Goal: Transaction & Acquisition: Book appointment/travel/reservation

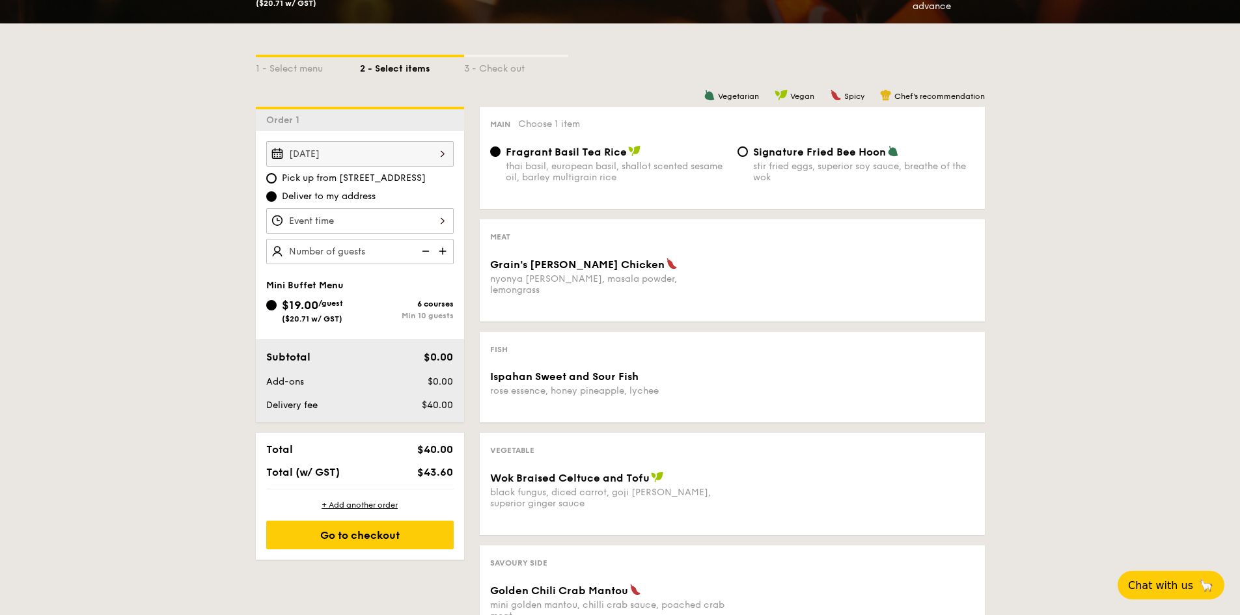
scroll to position [260, 0]
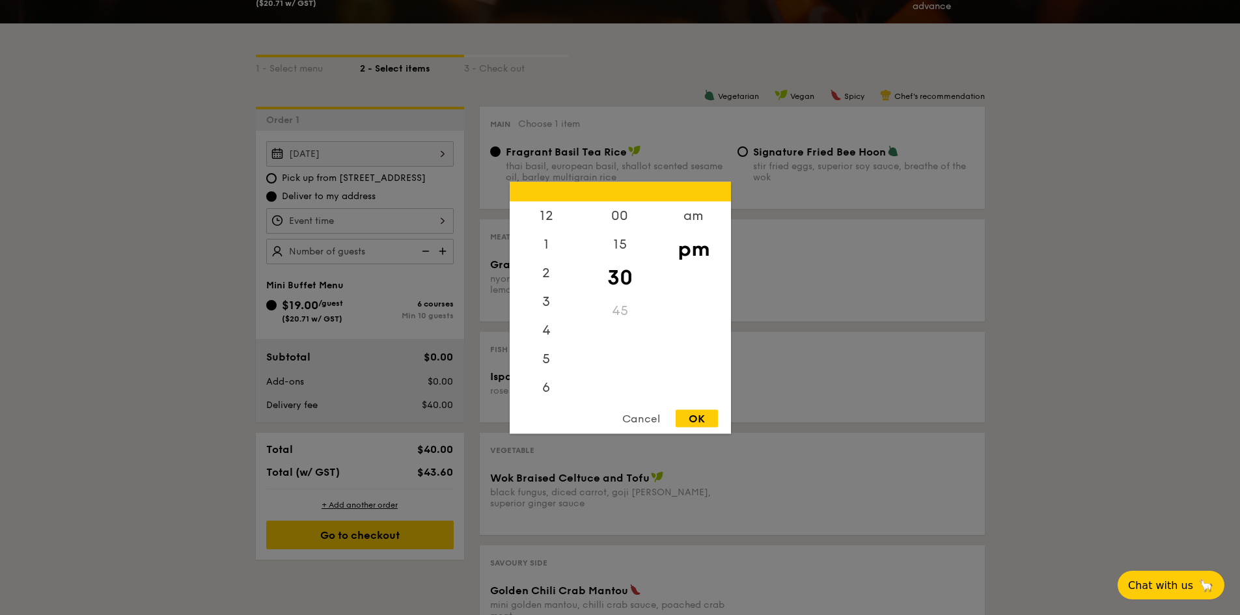
click at [394, 223] on div "12 1 2 3 4 5 6 7 8 9 10 11 00 15 30 45 am pm Cancel OK" at bounding box center [359, 220] width 187 height 25
click at [552, 332] on div "6" at bounding box center [546, 335] width 74 height 38
click at [625, 213] on div "00" at bounding box center [620, 220] width 74 height 38
click at [703, 416] on div "OK" at bounding box center [696, 418] width 42 height 18
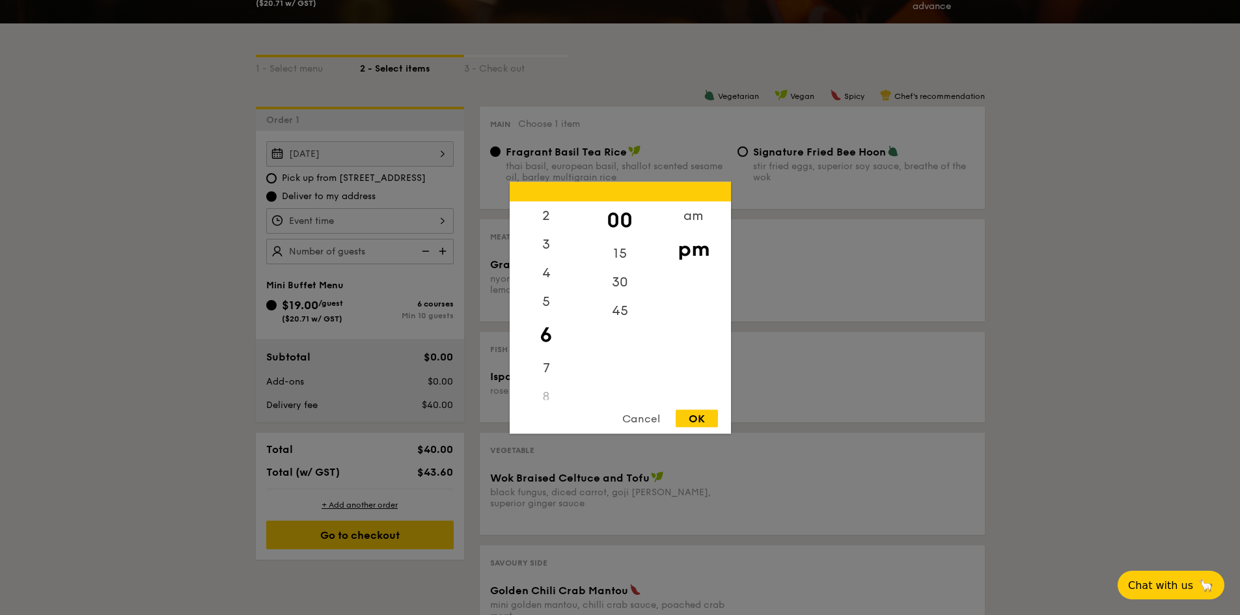
type input "6:00PM"
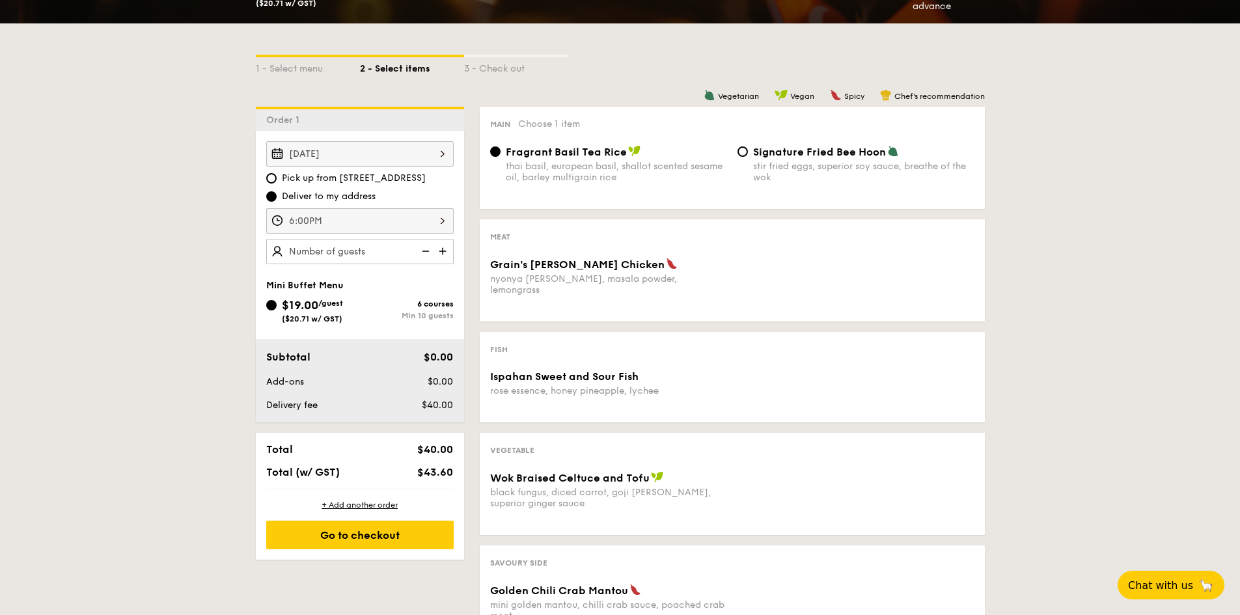
click at [444, 250] on img at bounding box center [444, 251] width 20 height 25
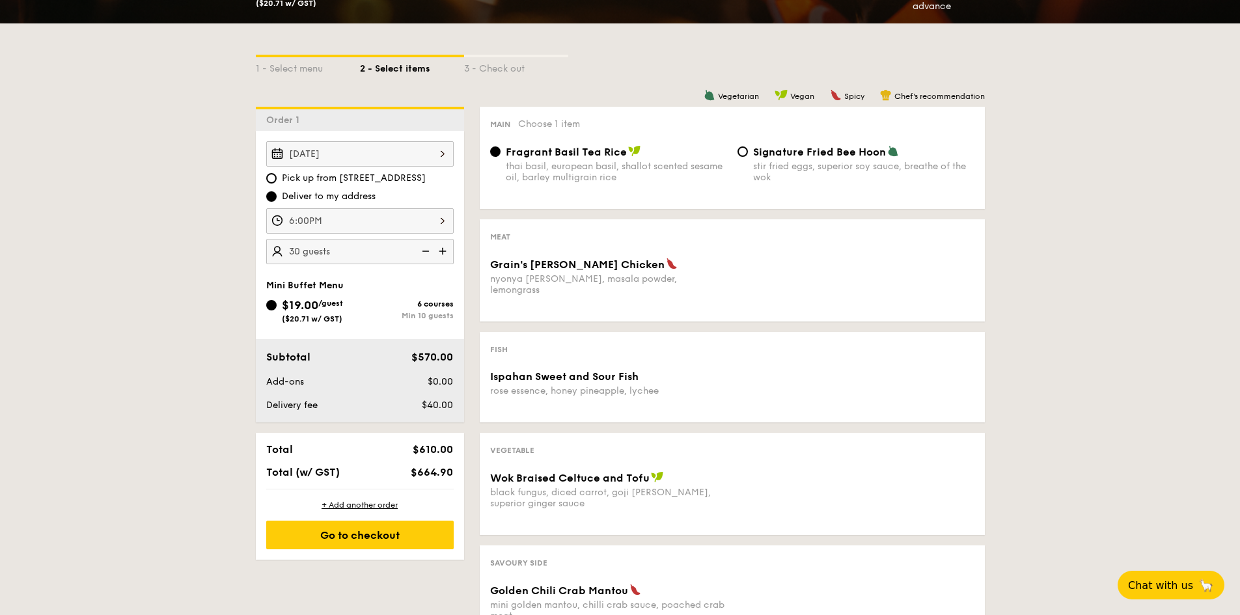
click at [444, 250] on img at bounding box center [444, 251] width 20 height 25
click at [422, 250] on img at bounding box center [424, 251] width 20 height 25
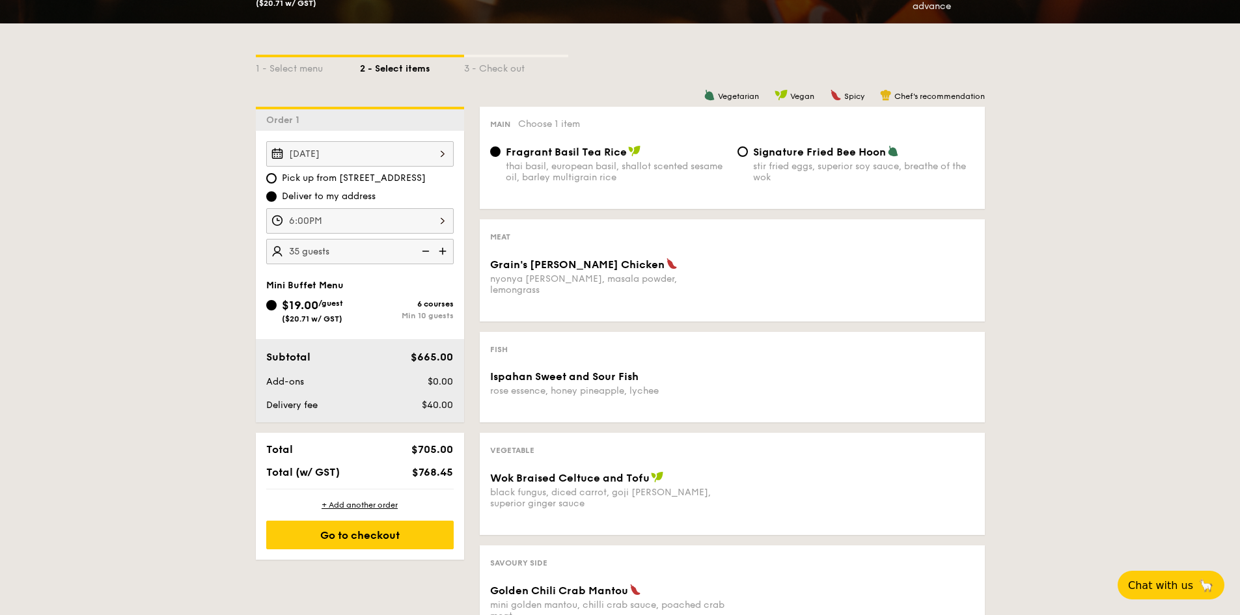
click at [422, 250] on img at bounding box center [424, 251] width 20 height 25
click at [442, 251] on img at bounding box center [444, 251] width 20 height 25
click at [424, 250] on img at bounding box center [424, 251] width 20 height 25
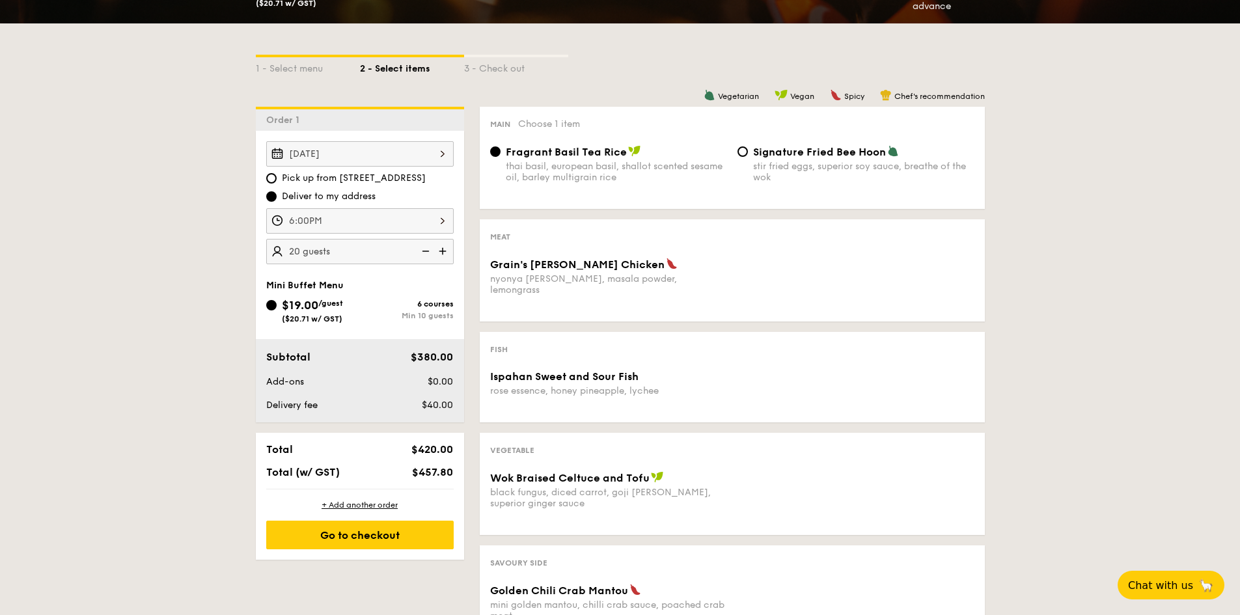
click at [424, 250] on img at bounding box center [424, 251] width 20 height 25
click at [441, 251] on img at bounding box center [444, 251] width 20 height 25
click at [427, 251] on img at bounding box center [424, 251] width 20 height 25
click at [438, 251] on img at bounding box center [444, 251] width 20 height 25
type input "20 guests"
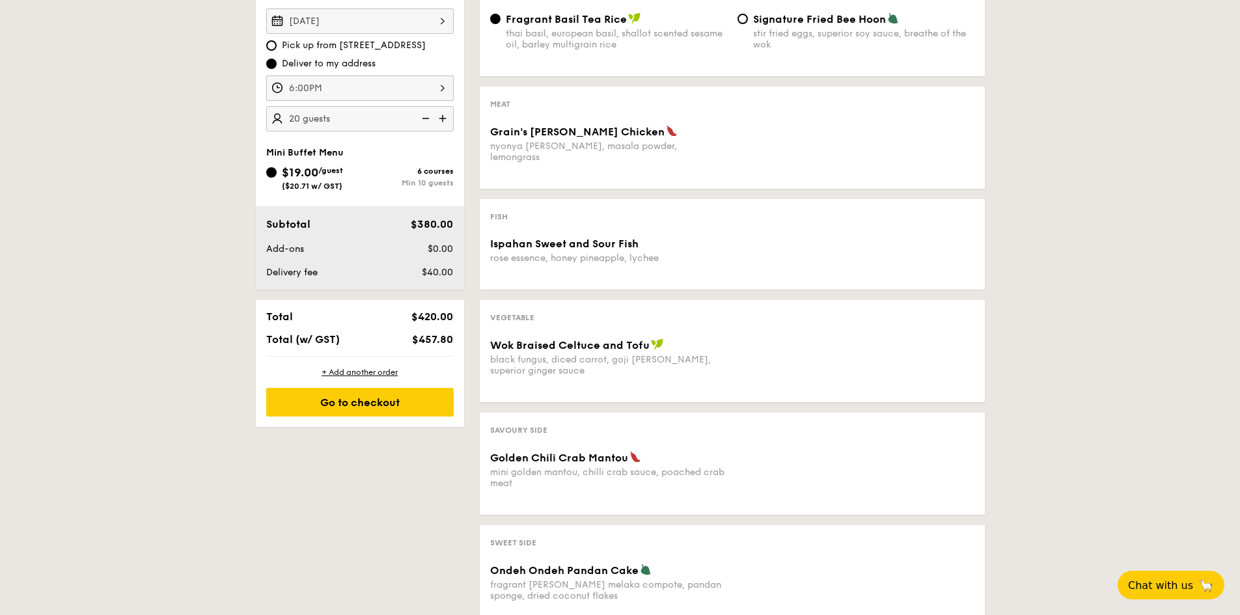
scroll to position [390, 0]
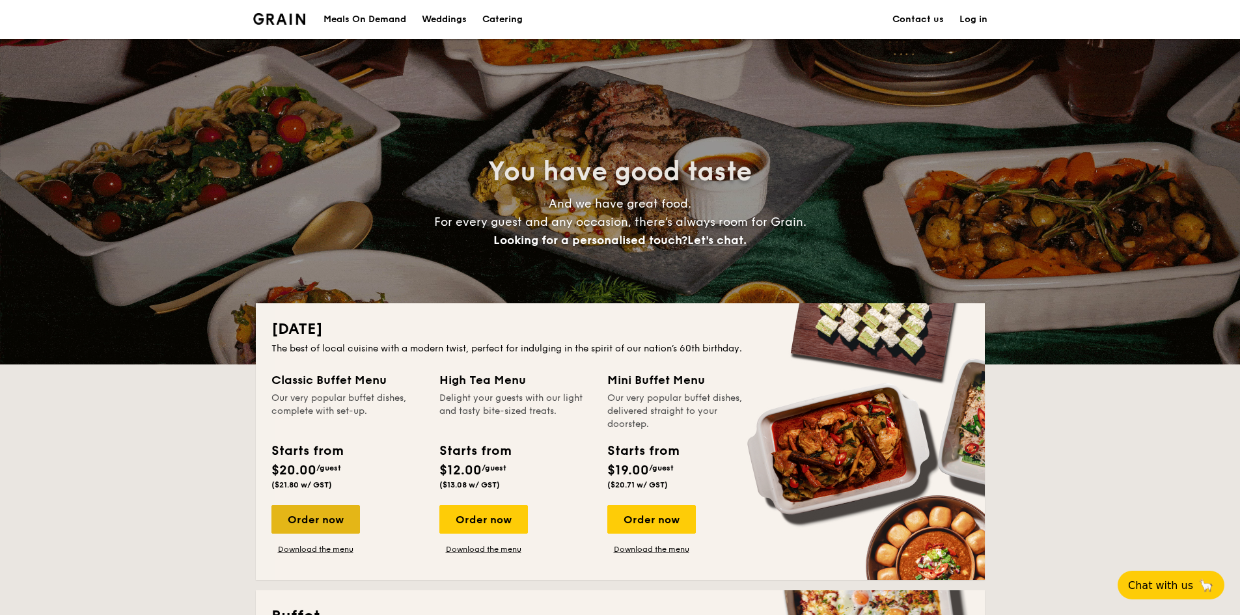
click at [332, 511] on div "Order now" at bounding box center [315, 519] width 88 height 29
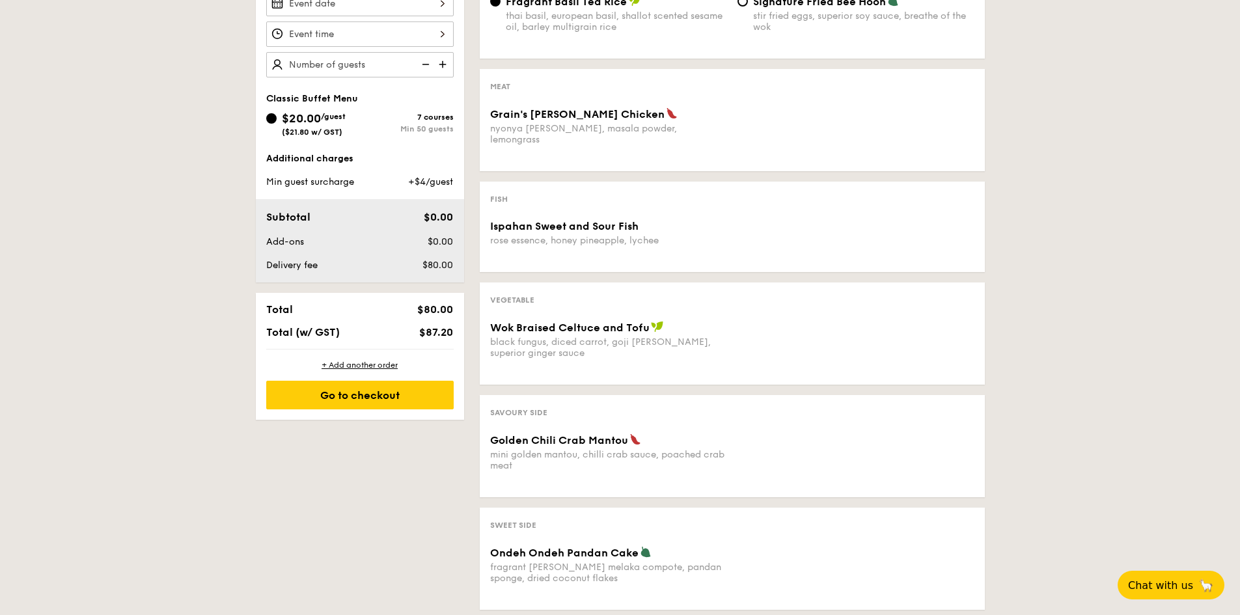
scroll to position [390, 0]
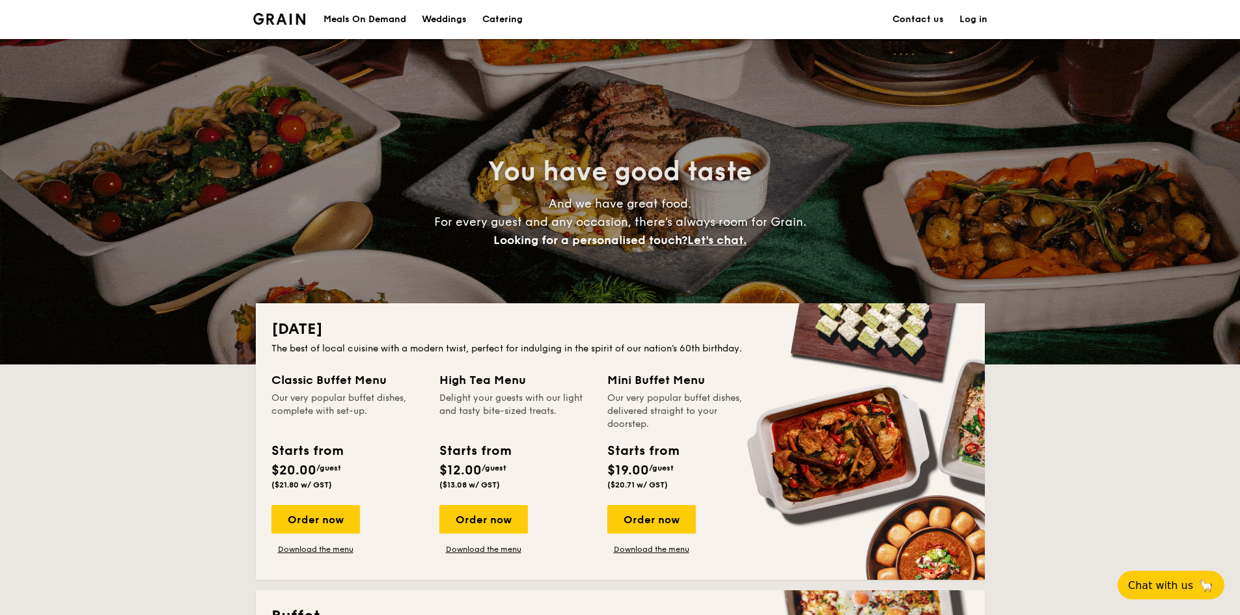
scroll to position [130, 0]
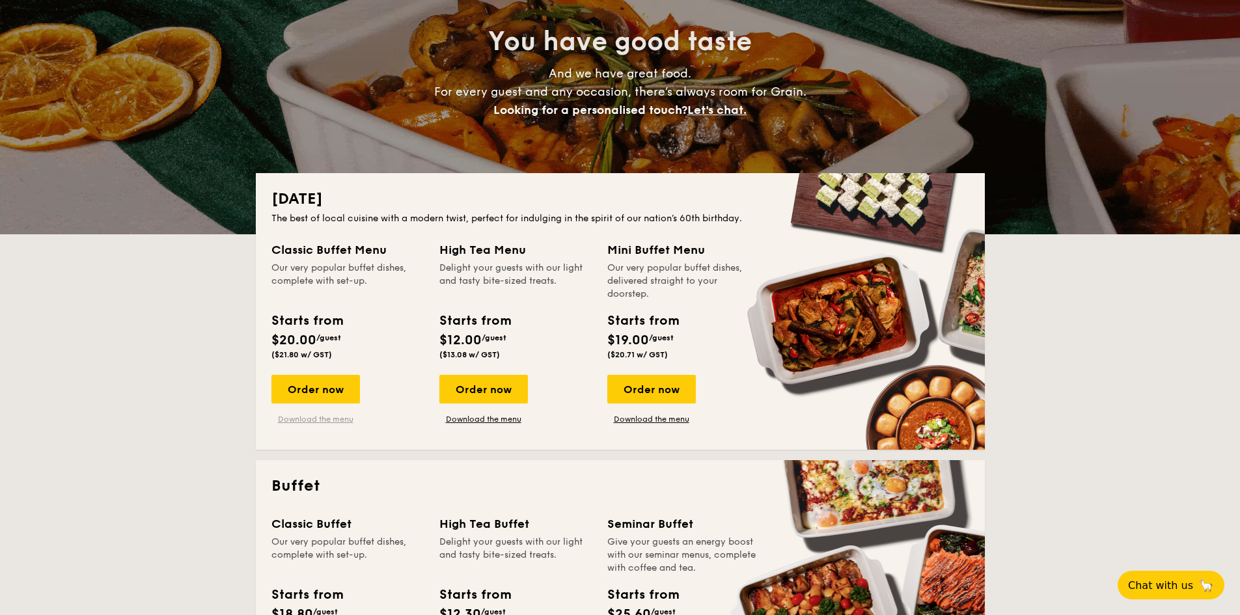
click at [346, 420] on link "Download the menu" at bounding box center [315, 419] width 88 height 10
click at [339, 393] on div "Order now" at bounding box center [315, 389] width 88 height 29
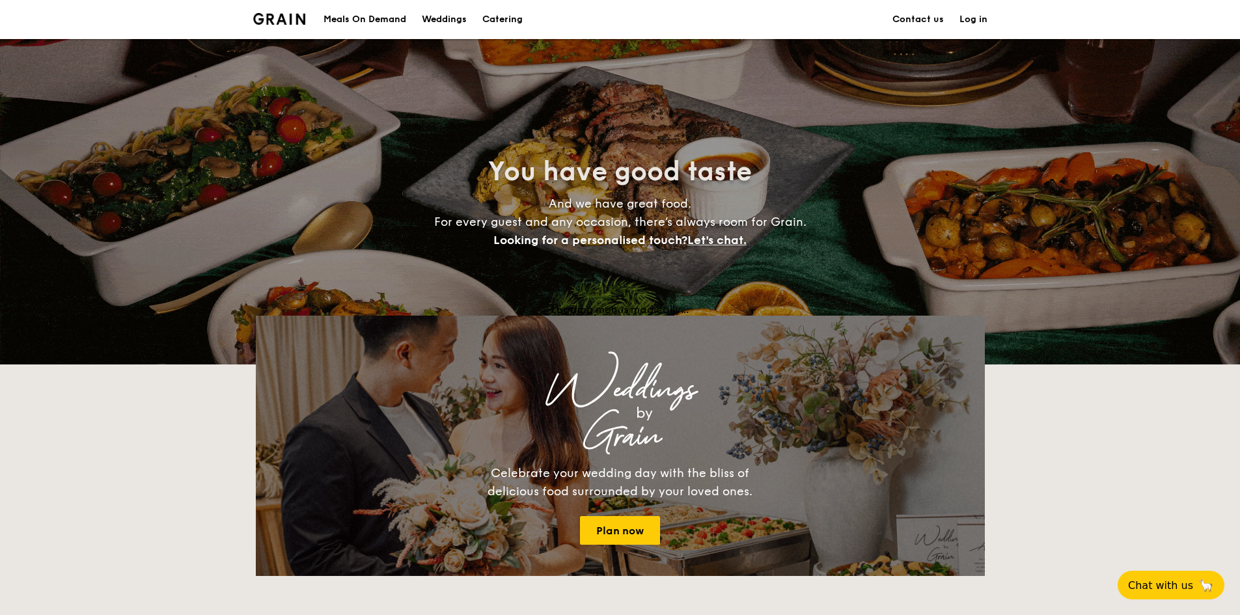
scroll to position [130, 0]
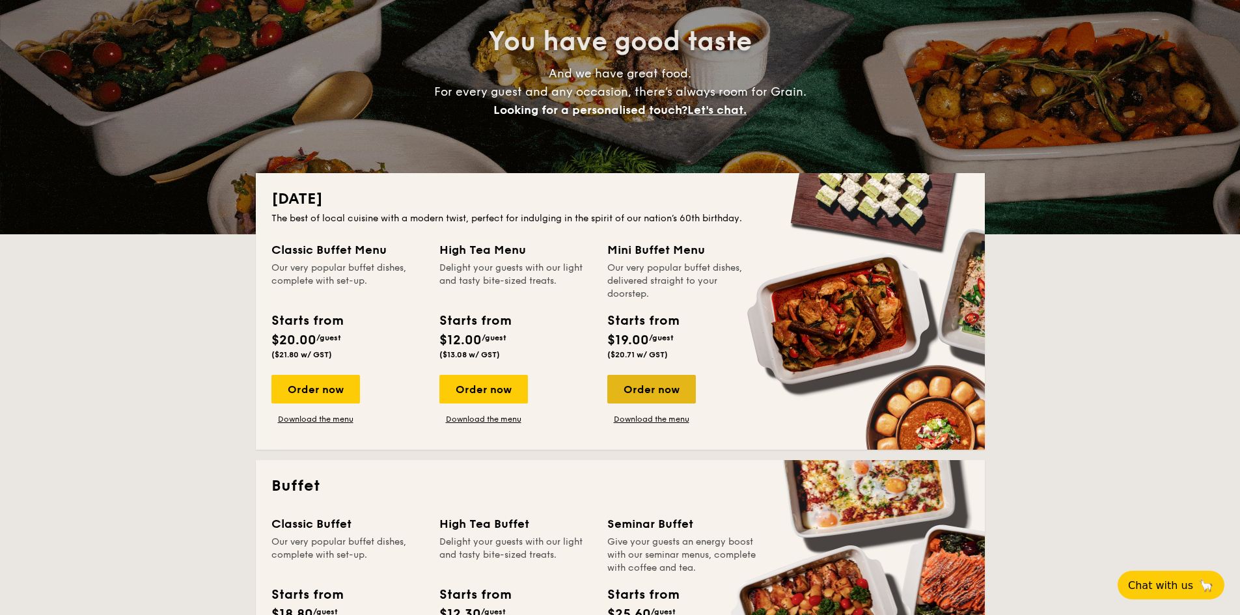
click at [675, 385] on div "Order now" at bounding box center [651, 389] width 88 height 29
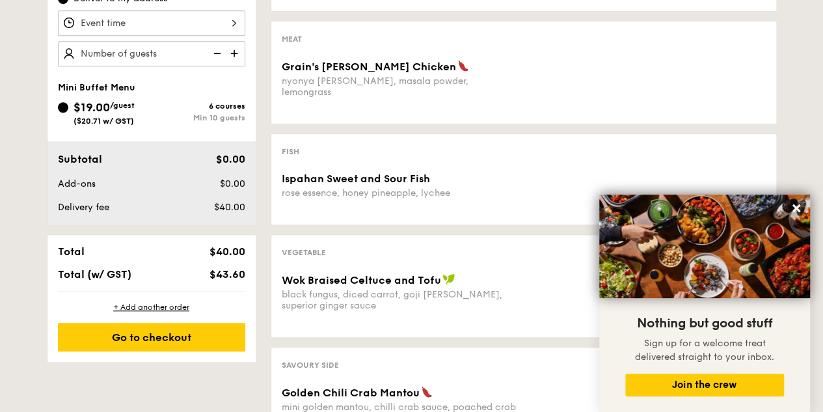
scroll to position [390, 0]
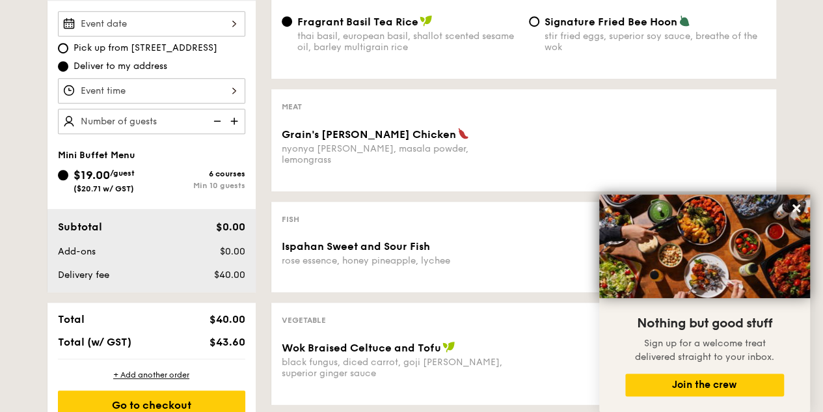
click at [226, 117] on img at bounding box center [236, 121] width 20 height 25
click at [238, 122] on img at bounding box center [236, 121] width 20 height 25
click at [232, 120] on img at bounding box center [236, 121] width 20 height 25
click at [218, 122] on img at bounding box center [216, 121] width 20 height 25
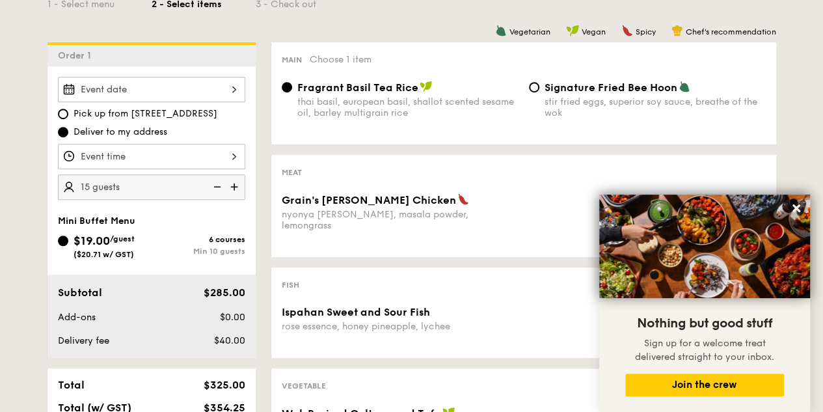
scroll to position [325, 0]
click at [796, 208] on icon at bounding box center [797, 208] width 8 height 8
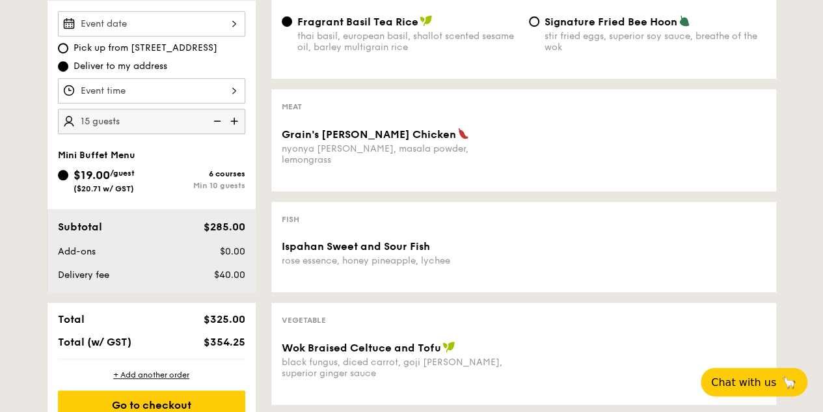
scroll to position [260, 0]
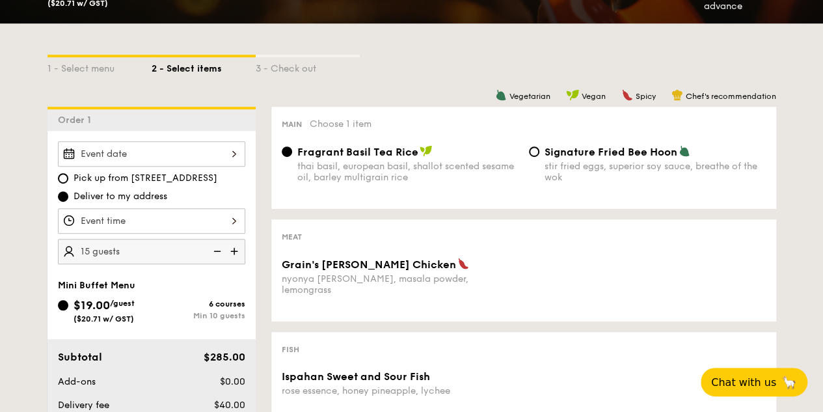
click at [234, 245] on img at bounding box center [236, 251] width 20 height 25
type input "20 guests"
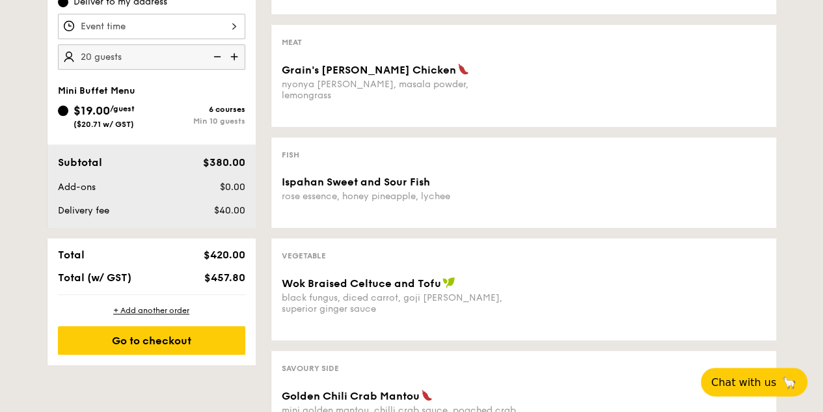
scroll to position [455, 0]
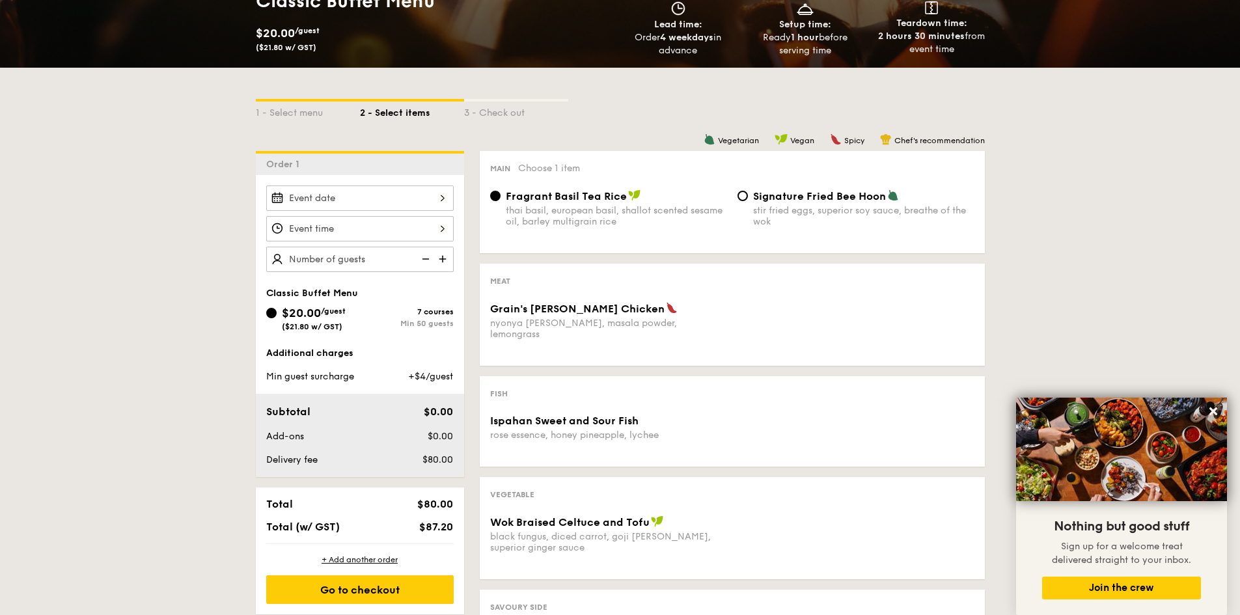
scroll to position [195, 0]
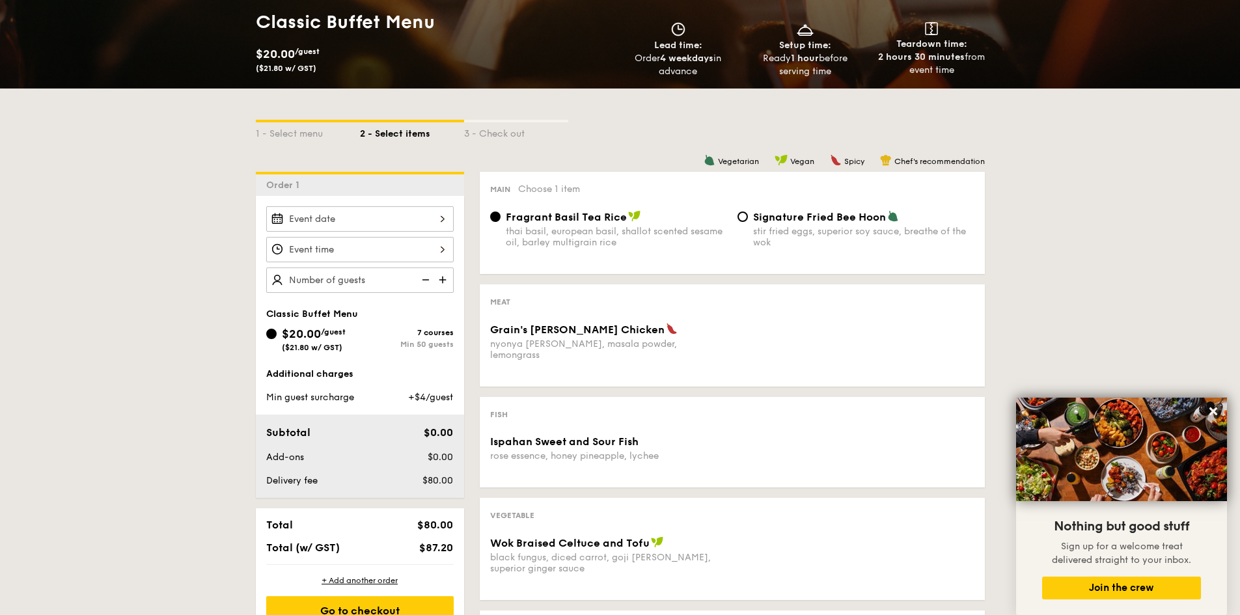
click at [448, 217] on div at bounding box center [359, 218] width 187 height 25
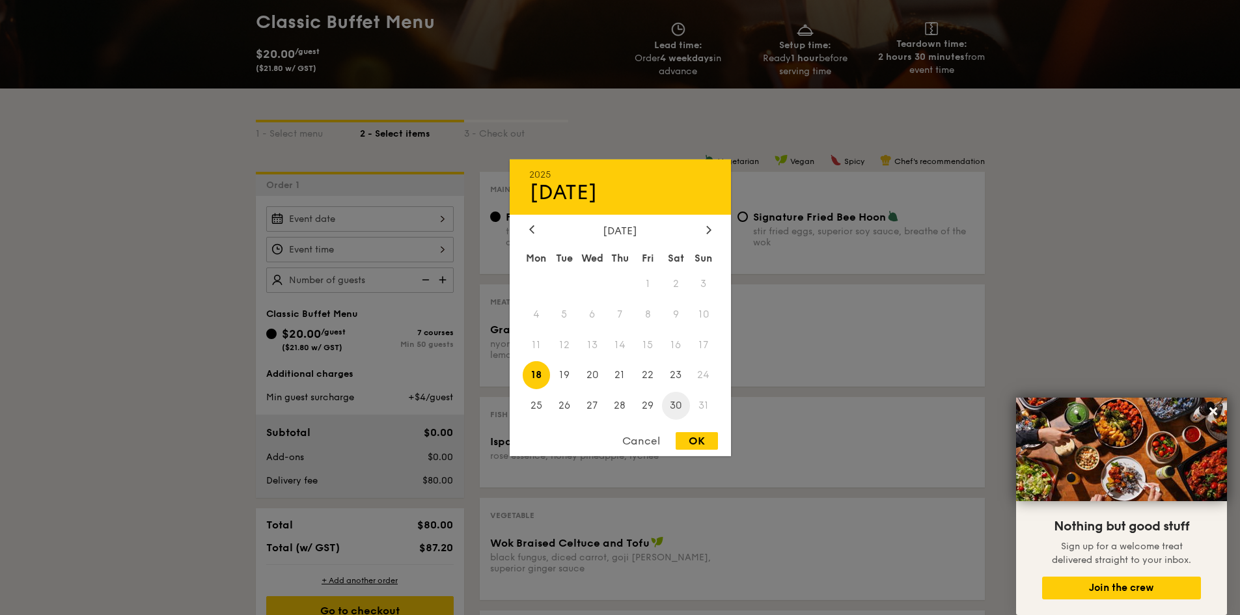
click at [677, 409] on span "30" at bounding box center [676, 406] width 28 height 28
click at [700, 438] on div "OK" at bounding box center [696, 441] width 42 height 18
type input "[DATE]"
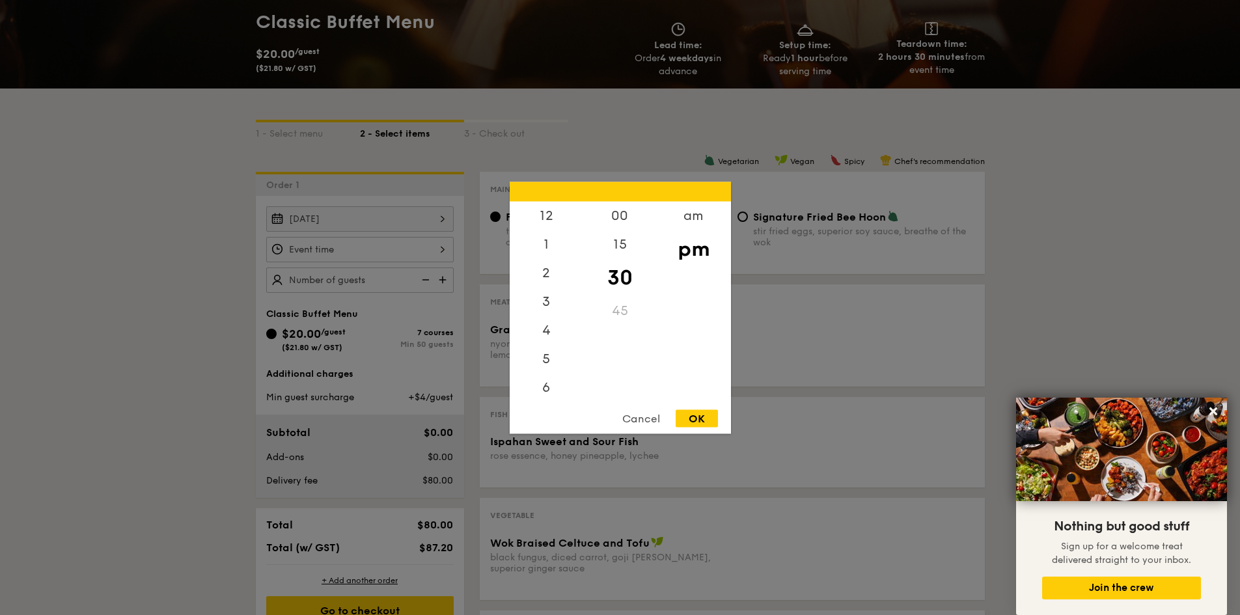
click at [385, 254] on div "12 1 2 3 4 5 6 7 8 9 10 11 00 15 30 45 am pm Cancel OK" at bounding box center [359, 249] width 187 height 25
click at [550, 331] on div "6" at bounding box center [546, 335] width 74 height 38
click at [624, 216] on div "00" at bounding box center [620, 220] width 74 height 38
click at [688, 417] on div "OK" at bounding box center [696, 418] width 42 height 18
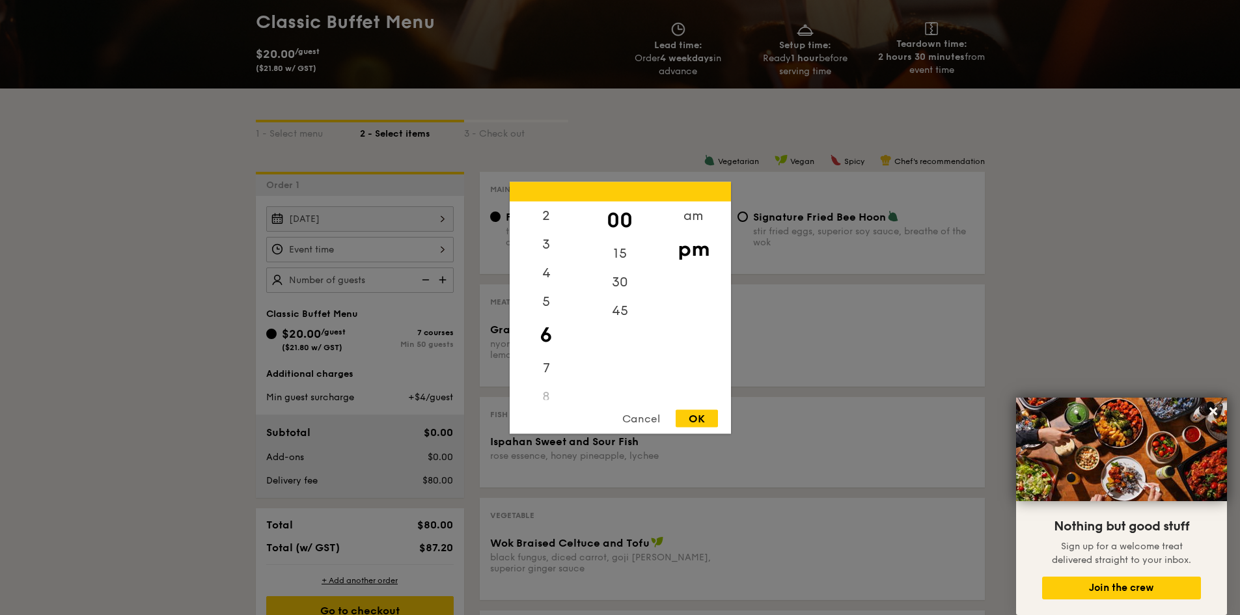
type input "6:00PM"
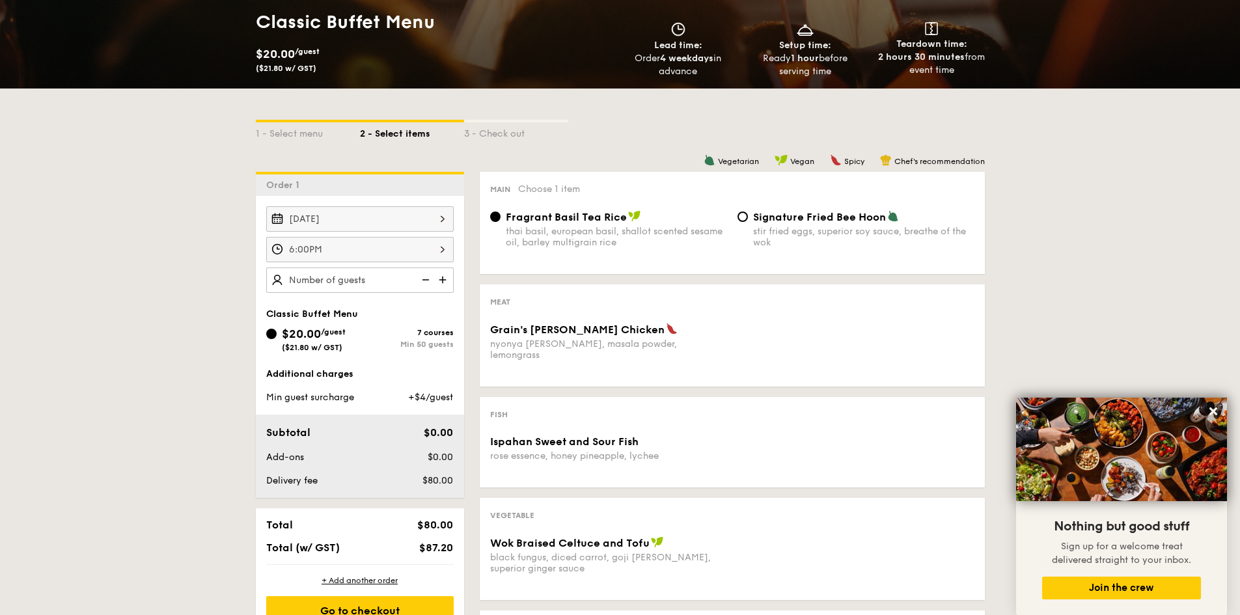
click at [441, 282] on img at bounding box center [444, 279] width 20 height 25
click at [441, 280] on img at bounding box center [444, 279] width 20 height 25
click at [427, 281] on img at bounding box center [424, 279] width 20 height 25
type input "20 guests"
click at [427, 281] on img at bounding box center [424, 279] width 20 height 25
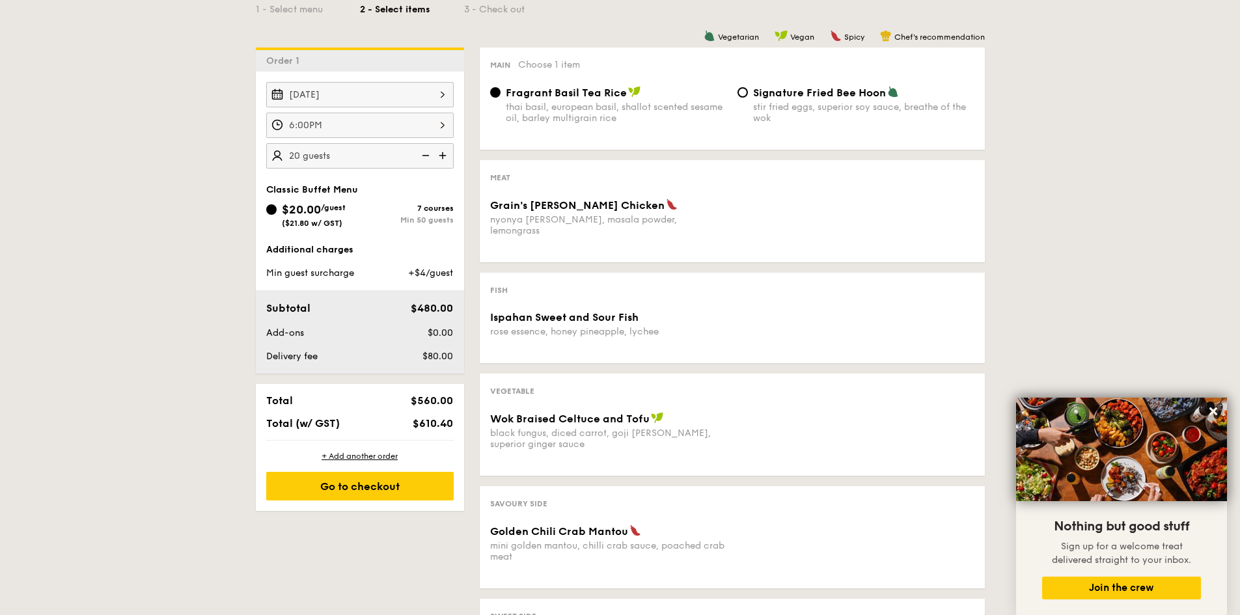
scroll to position [325, 0]
